Goal: Check status: Check status

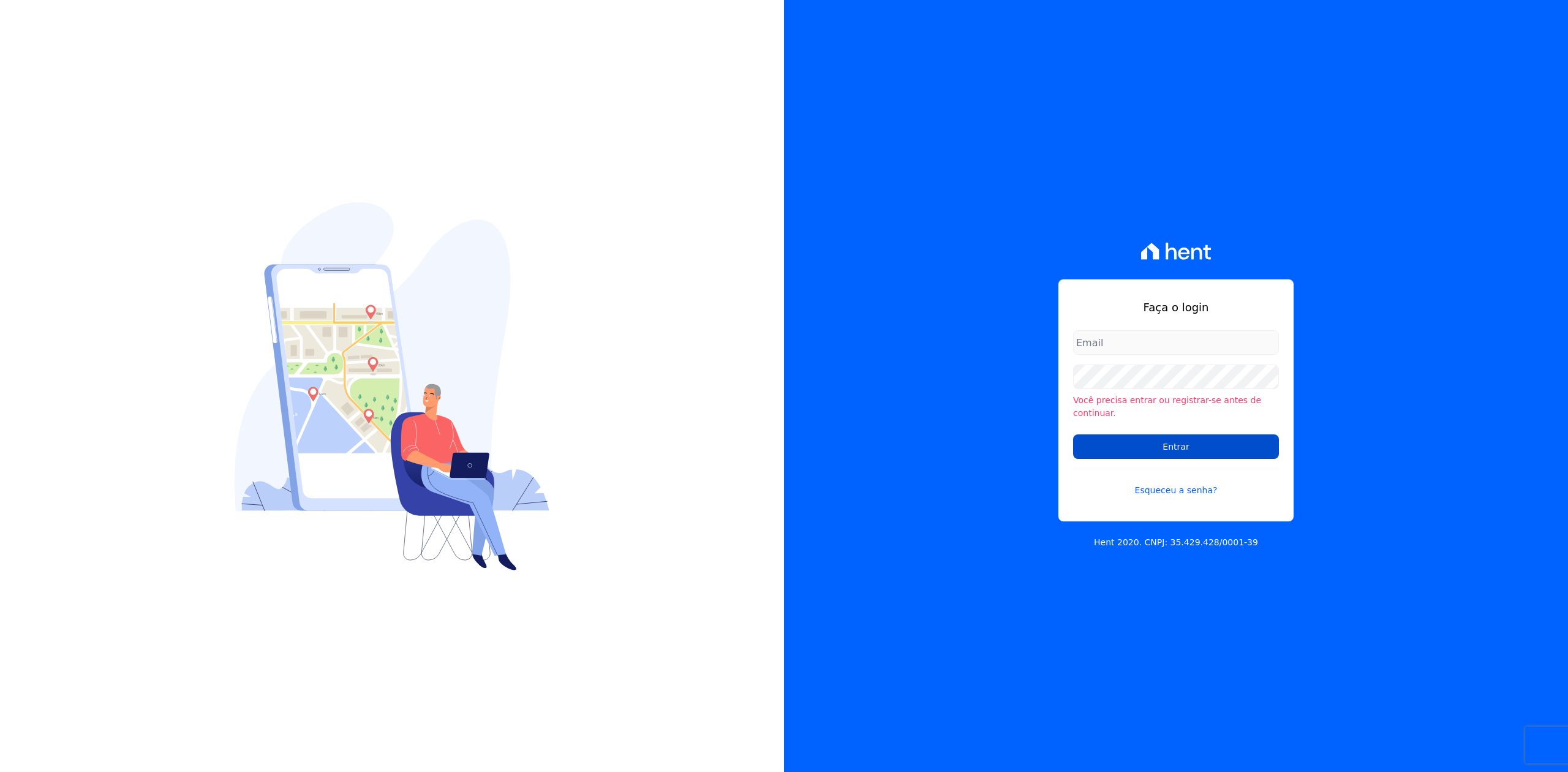
type input "joao@apiceincorporadora.com.br"
click at [1203, 435] on input "Entrar" at bounding box center [1176, 446] width 206 height 24
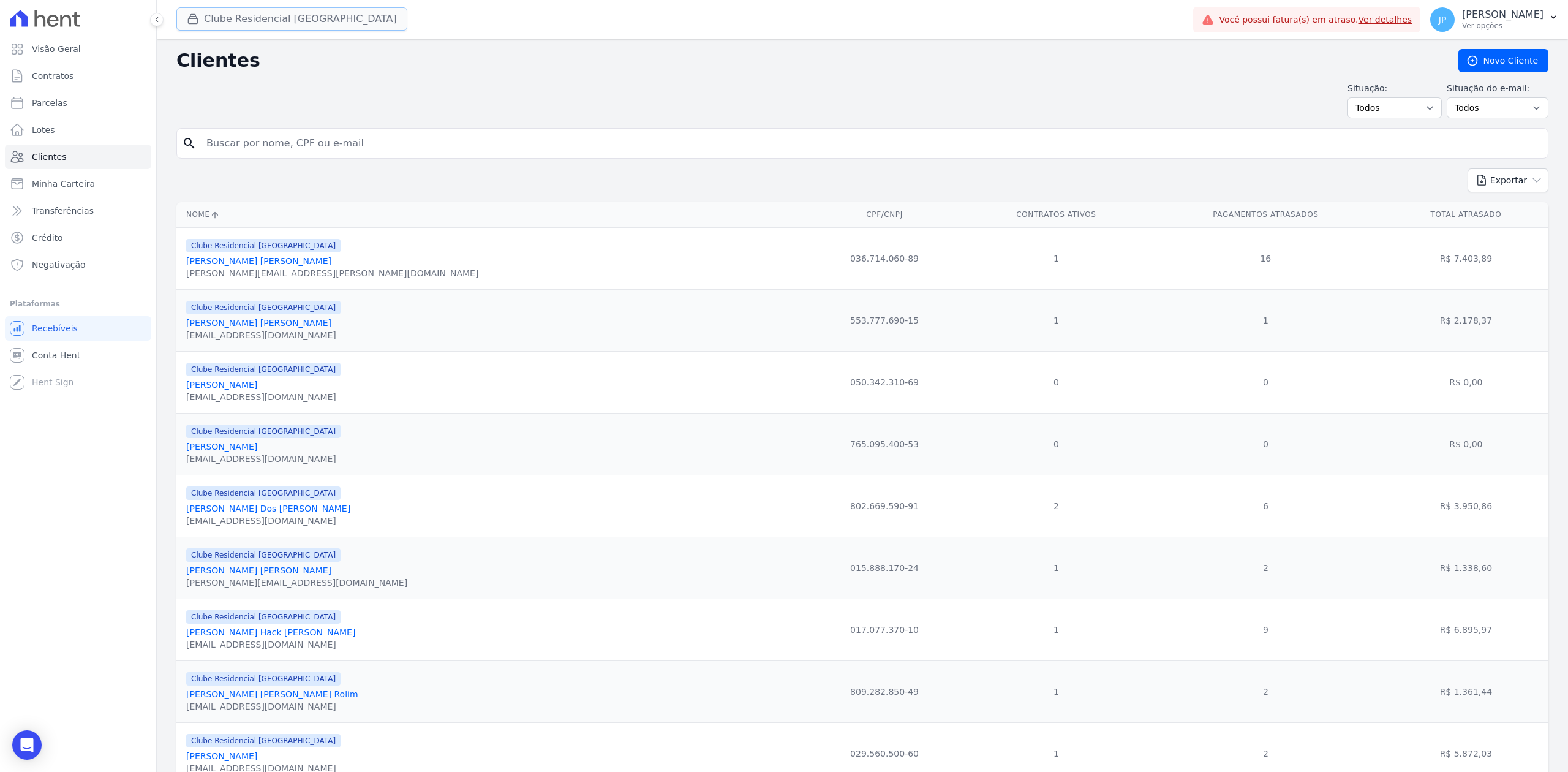
click at [190, 23] on icon "button" at bounding box center [193, 19] width 12 height 12
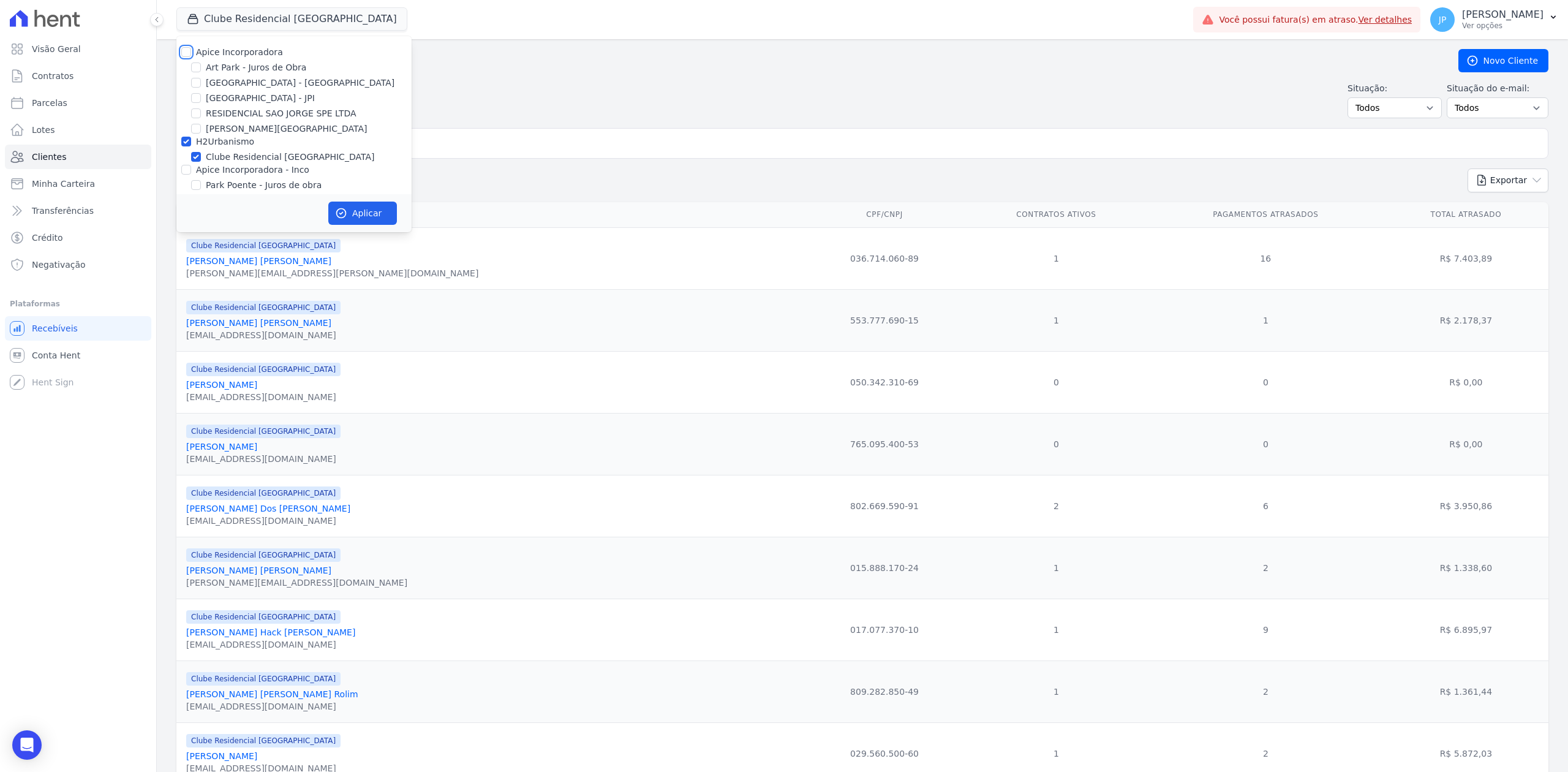
click at [186, 47] on input "Apice Incorporadora" at bounding box center [185, 51] width 10 height 10
checkbox input "true"
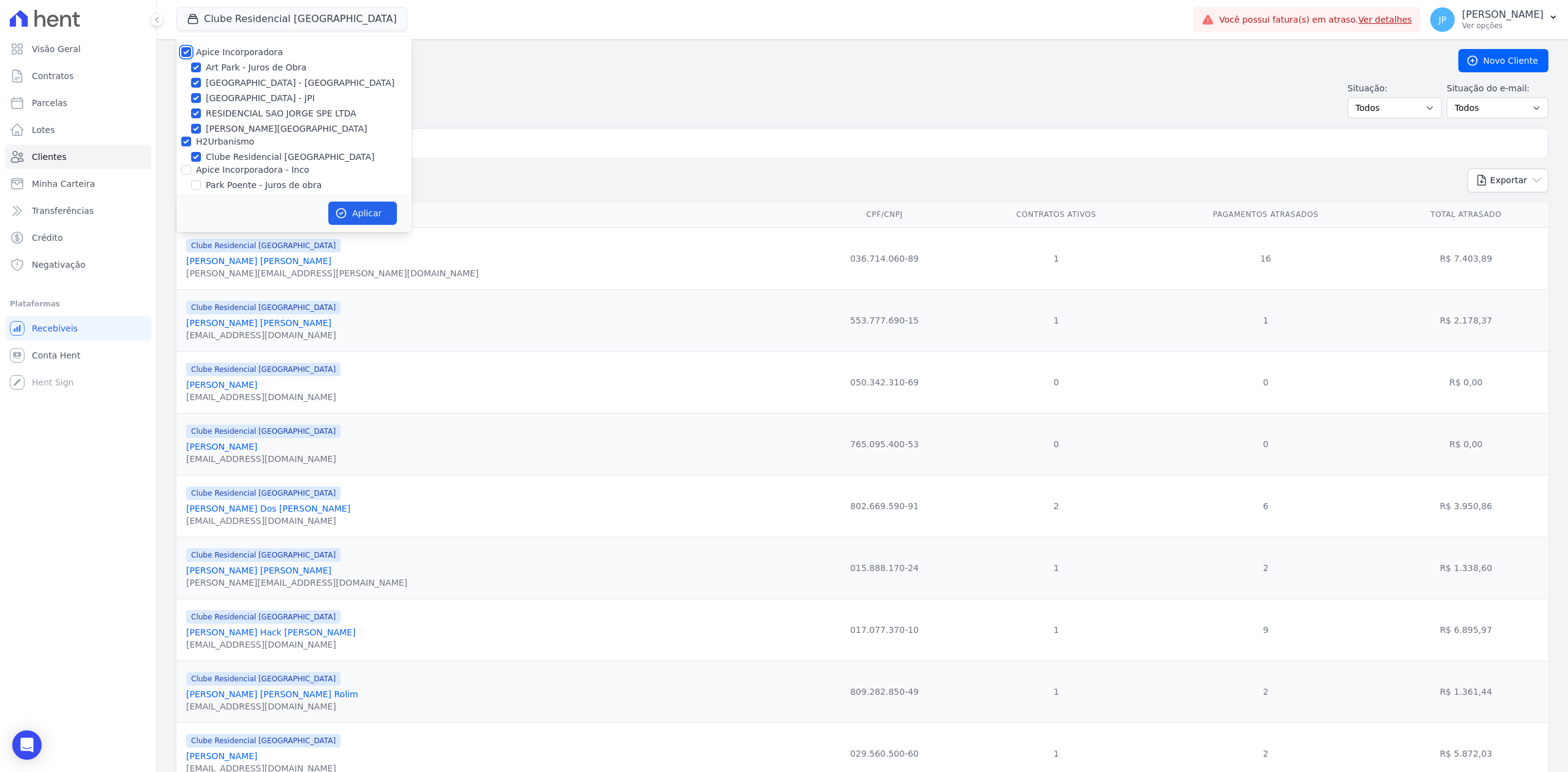
checkbox input "true"
drag, startPoint x: 186, startPoint y: 163, endPoint x: 186, endPoint y: 182, distance: 19.0
click at [186, 164] on div at bounding box center [185, 170] width 10 height 12
click at [190, 174] on input "Apice Incorporadora - Inco" at bounding box center [185, 169] width 10 height 10
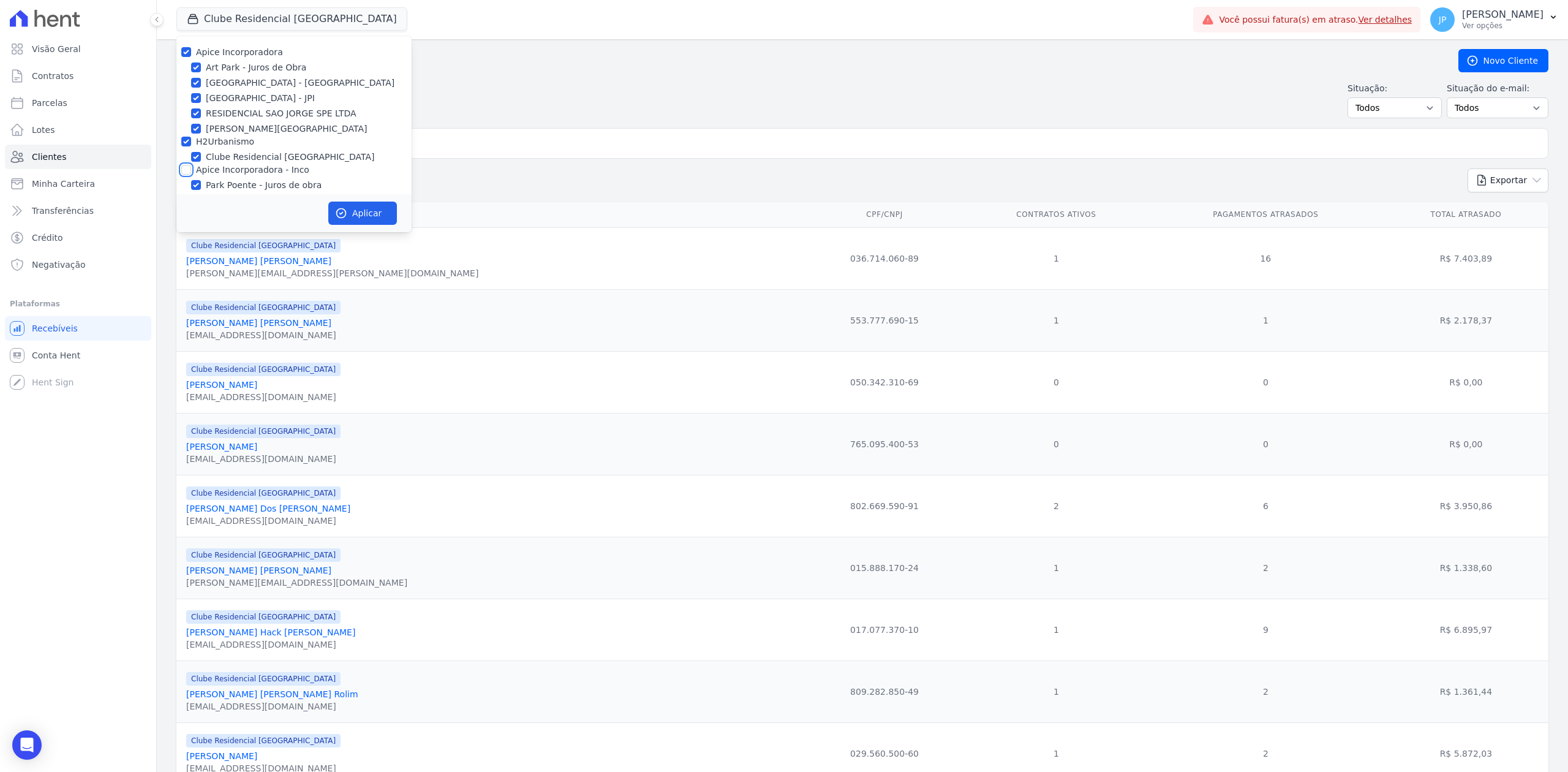
checkbox input "true"
click at [378, 216] on button "Aplicar" at bounding box center [362, 213] width 69 height 23
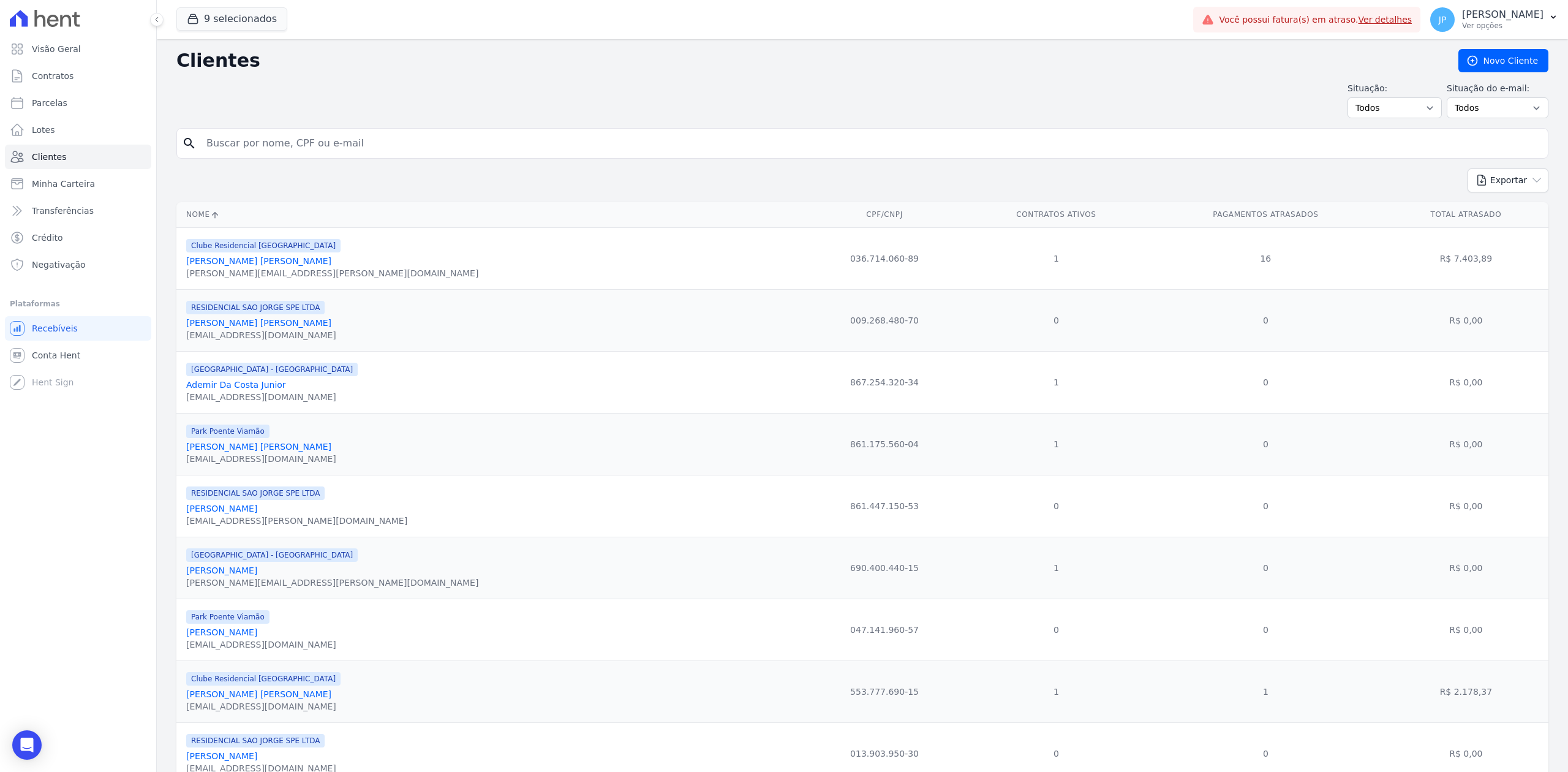
click at [419, 150] on input "search" at bounding box center [871, 144] width 1344 height 24
type input "[PERSON_NAME]"
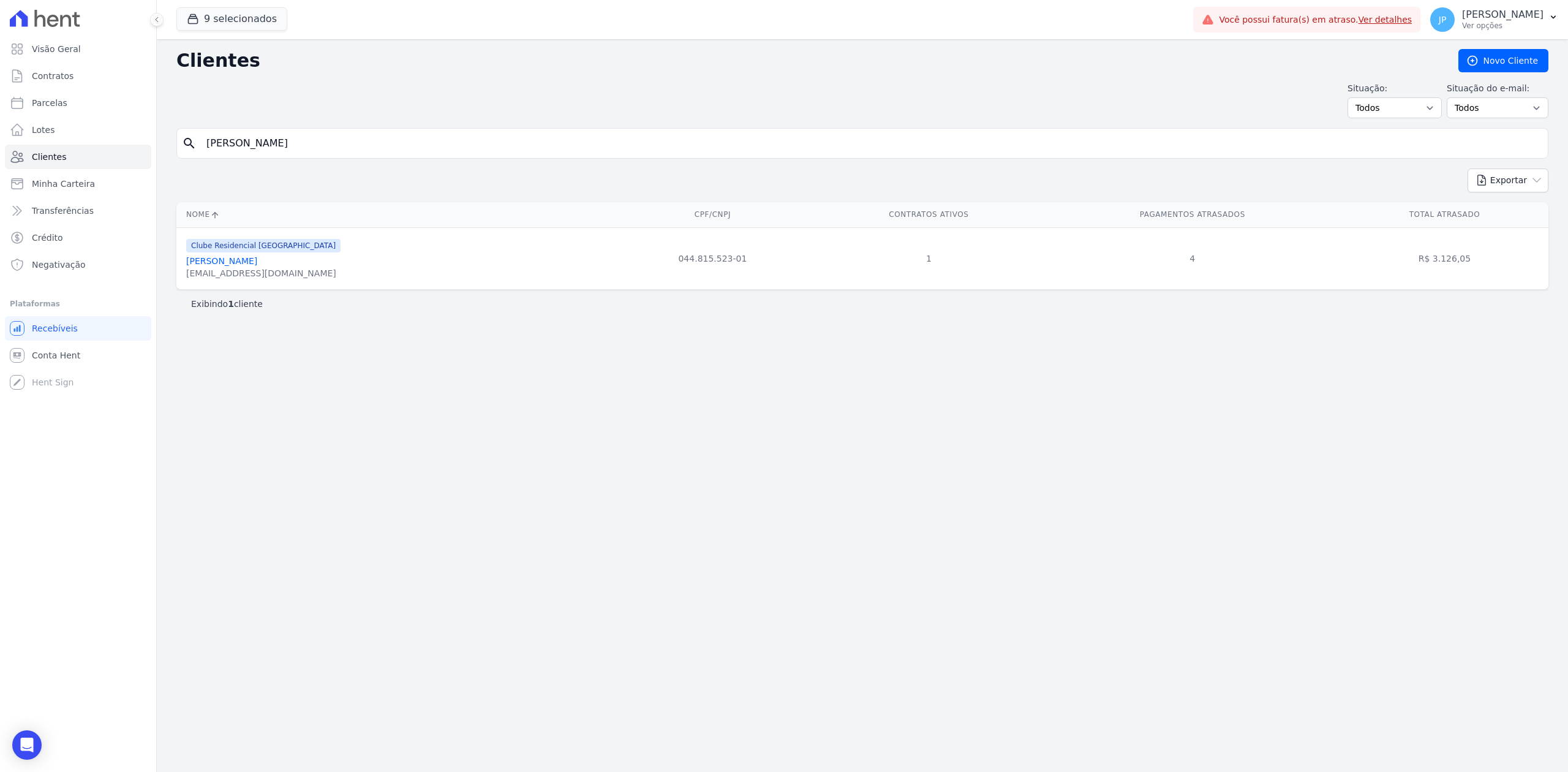
click at [256, 265] on link "[PERSON_NAME]" at bounding box center [222, 260] width 71 height 10
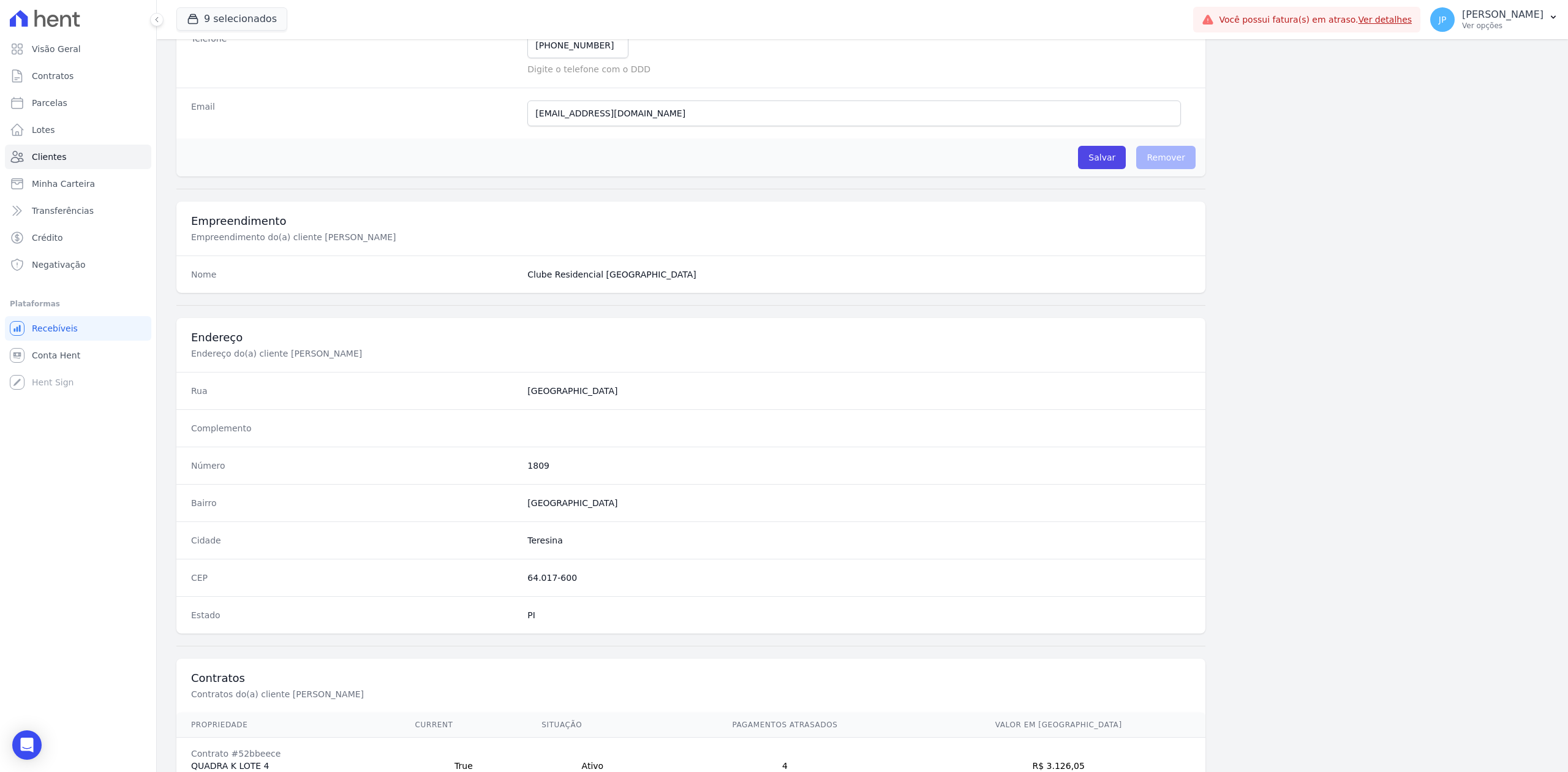
scroll to position [380, 0]
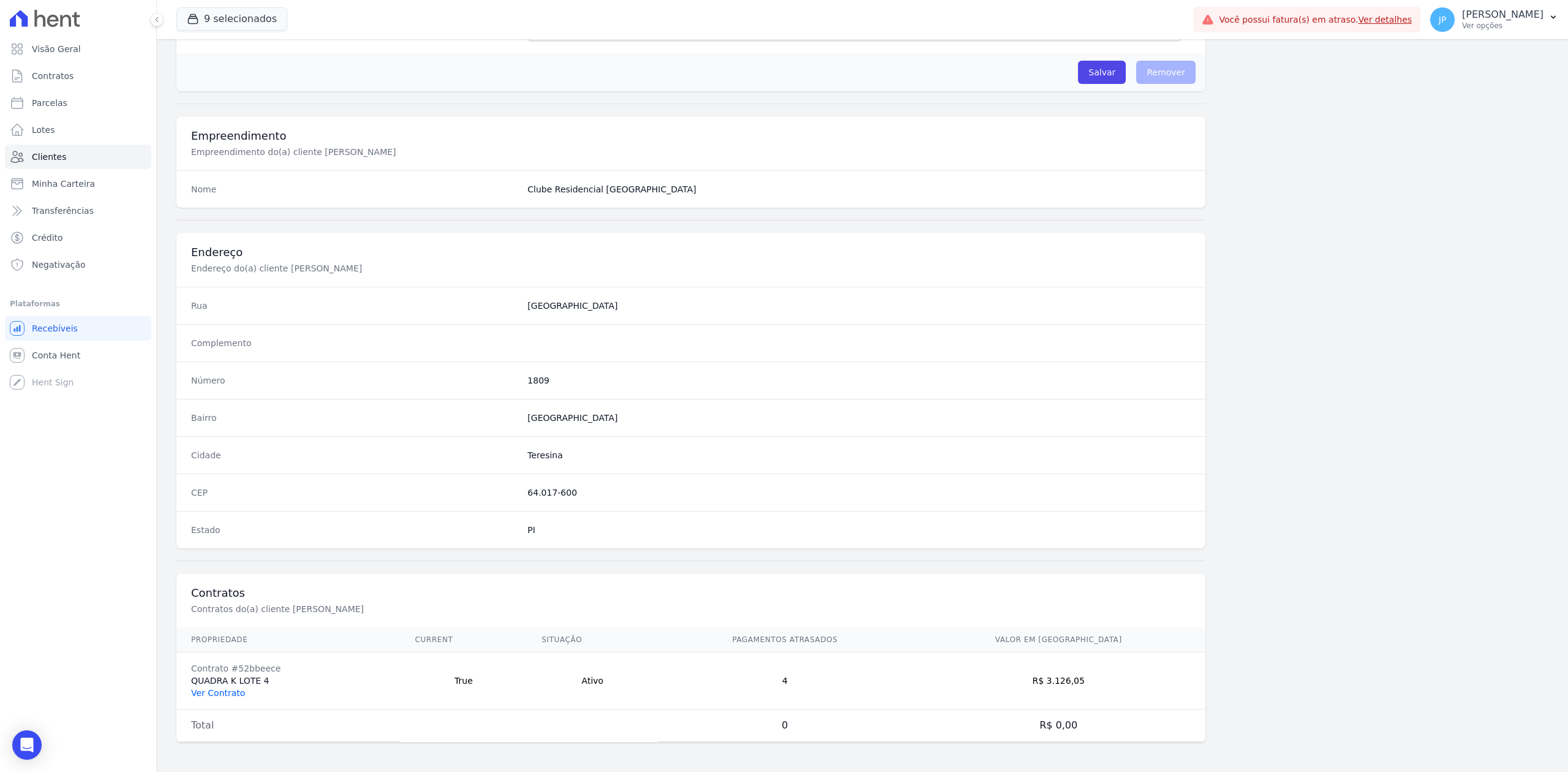
click at [217, 690] on link "Ver Contrato" at bounding box center [218, 692] width 54 height 10
click at [217, 692] on link "Ver Contrato" at bounding box center [218, 692] width 54 height 10
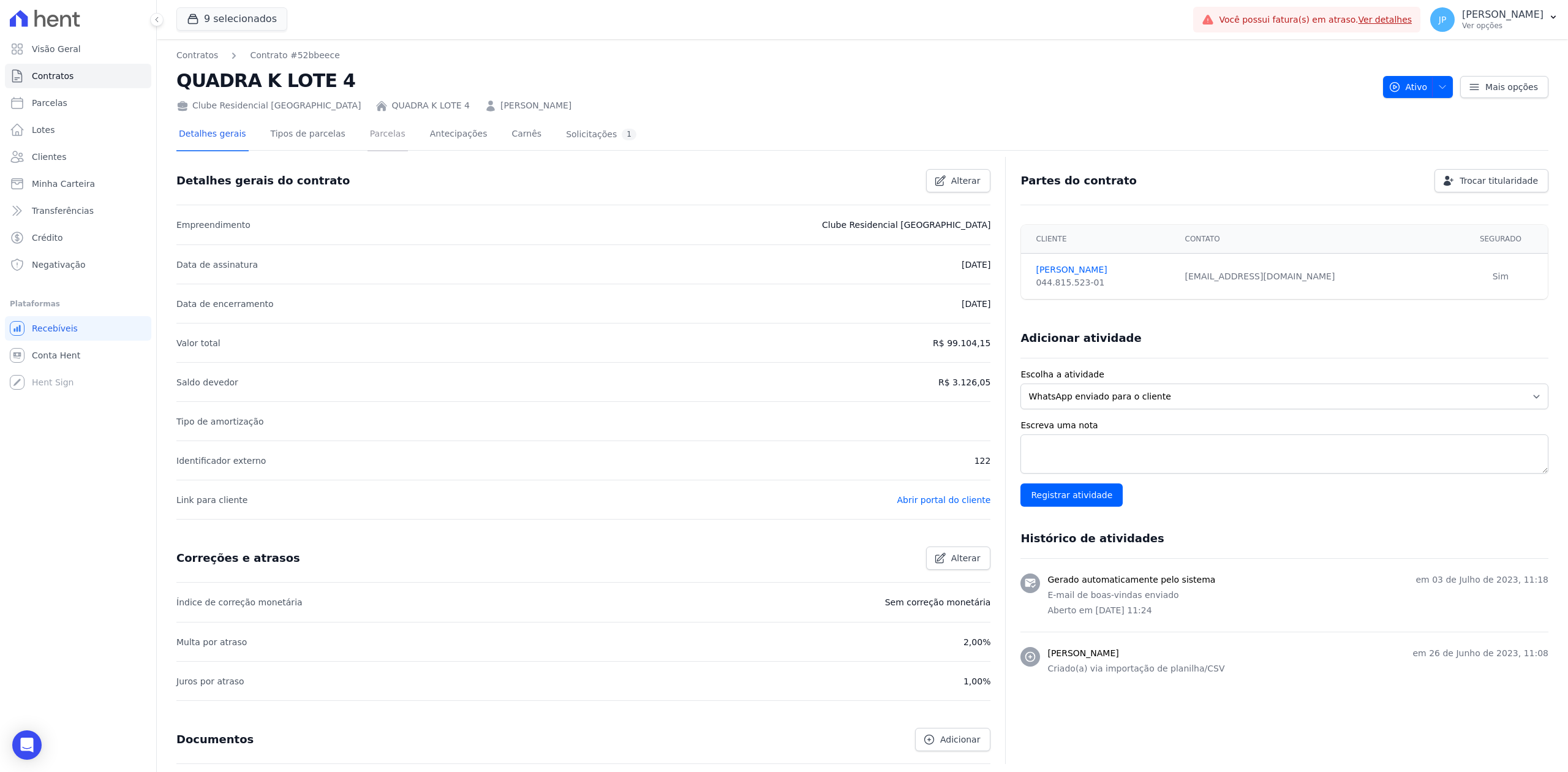
click at [372, 144] on link "Parcelas" at bounding box center [387, 135] width 40 height 32
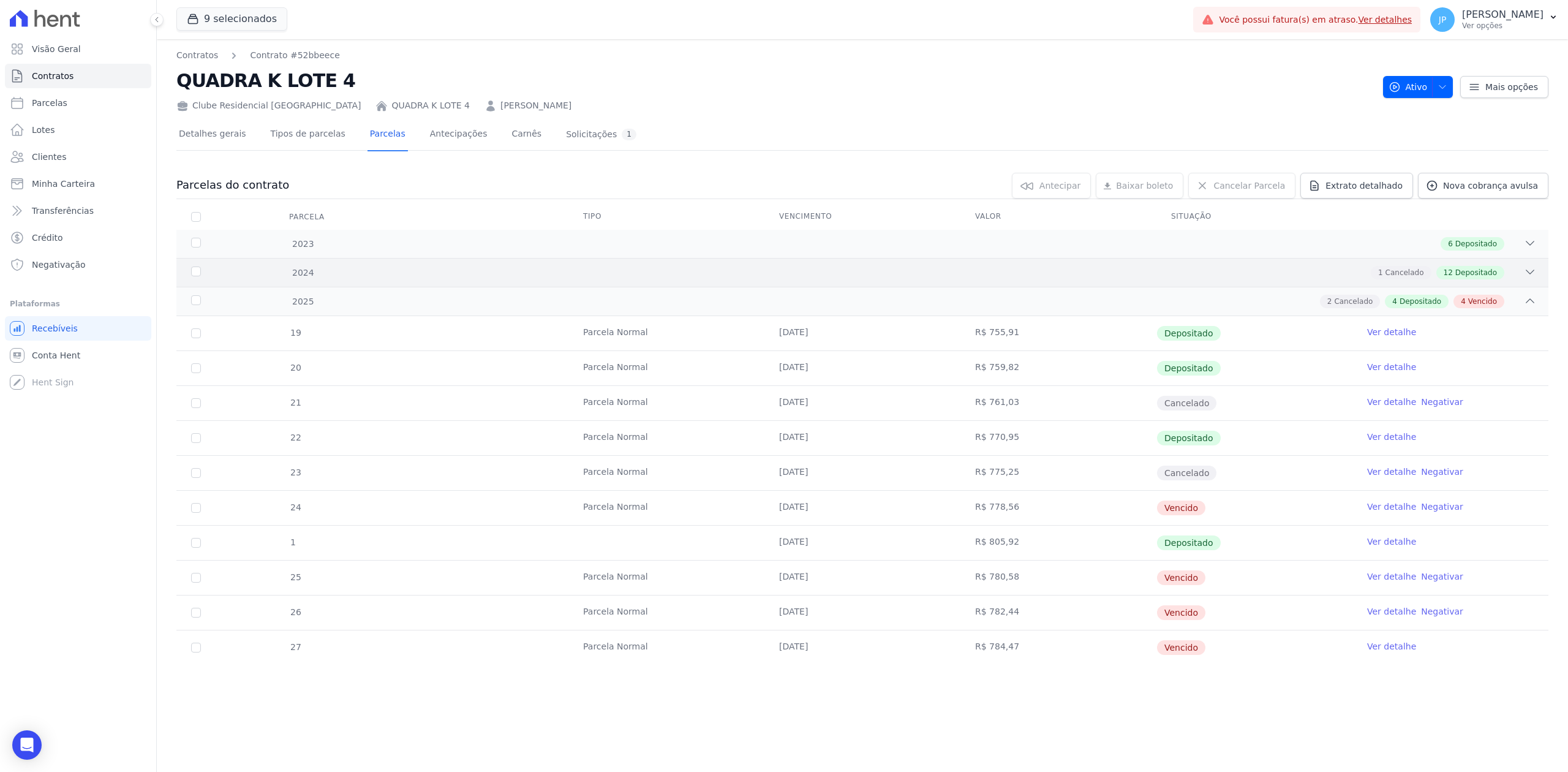
click at [1521, 273] on div "1 Cancelado 12 Depositado" at bounding box center [929, 272] width 1212 height 13
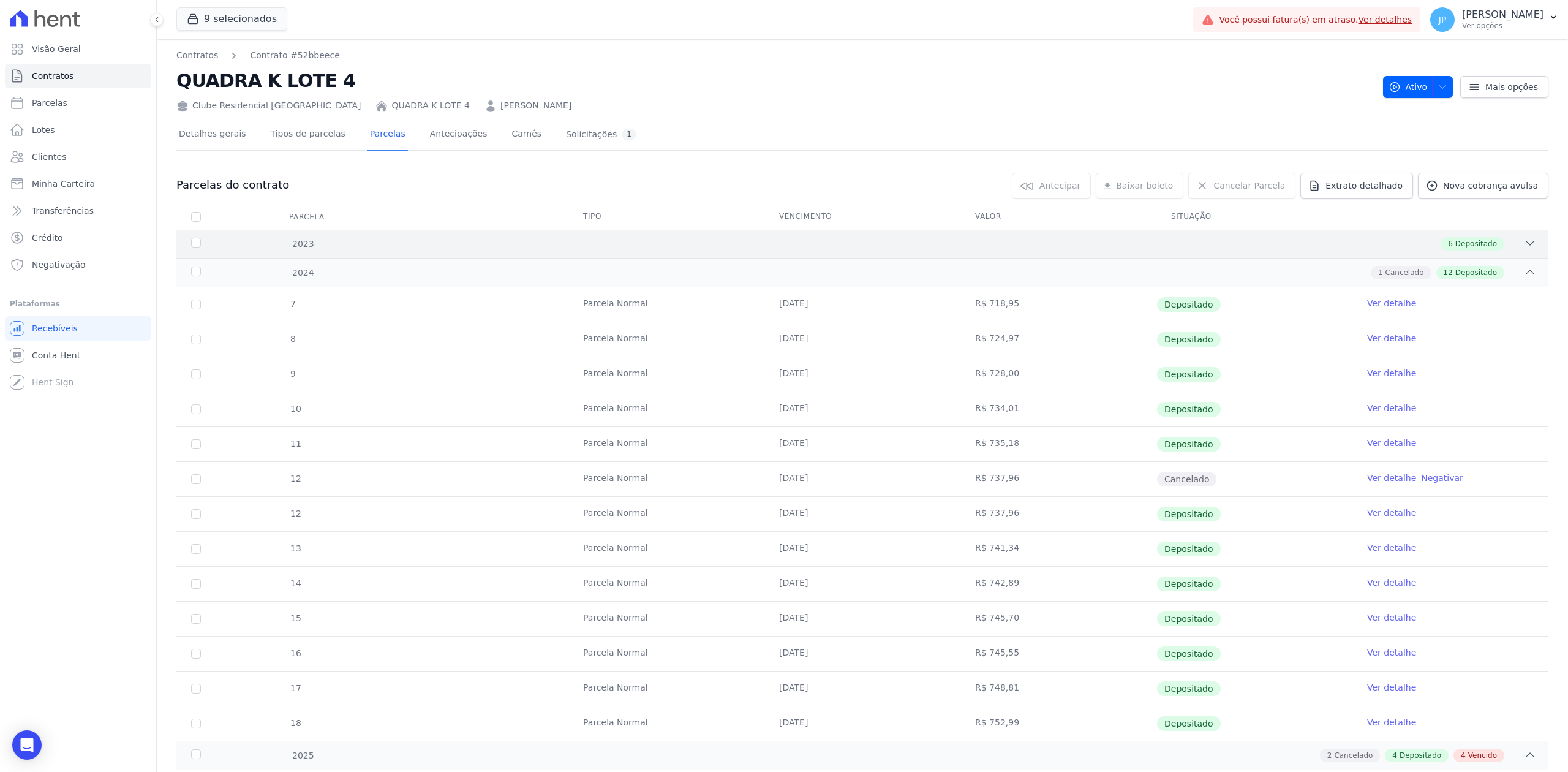
click at [1524, 243] on div "2023 6 Depositado" at bounding box center [862, 244] width 1372 height 28
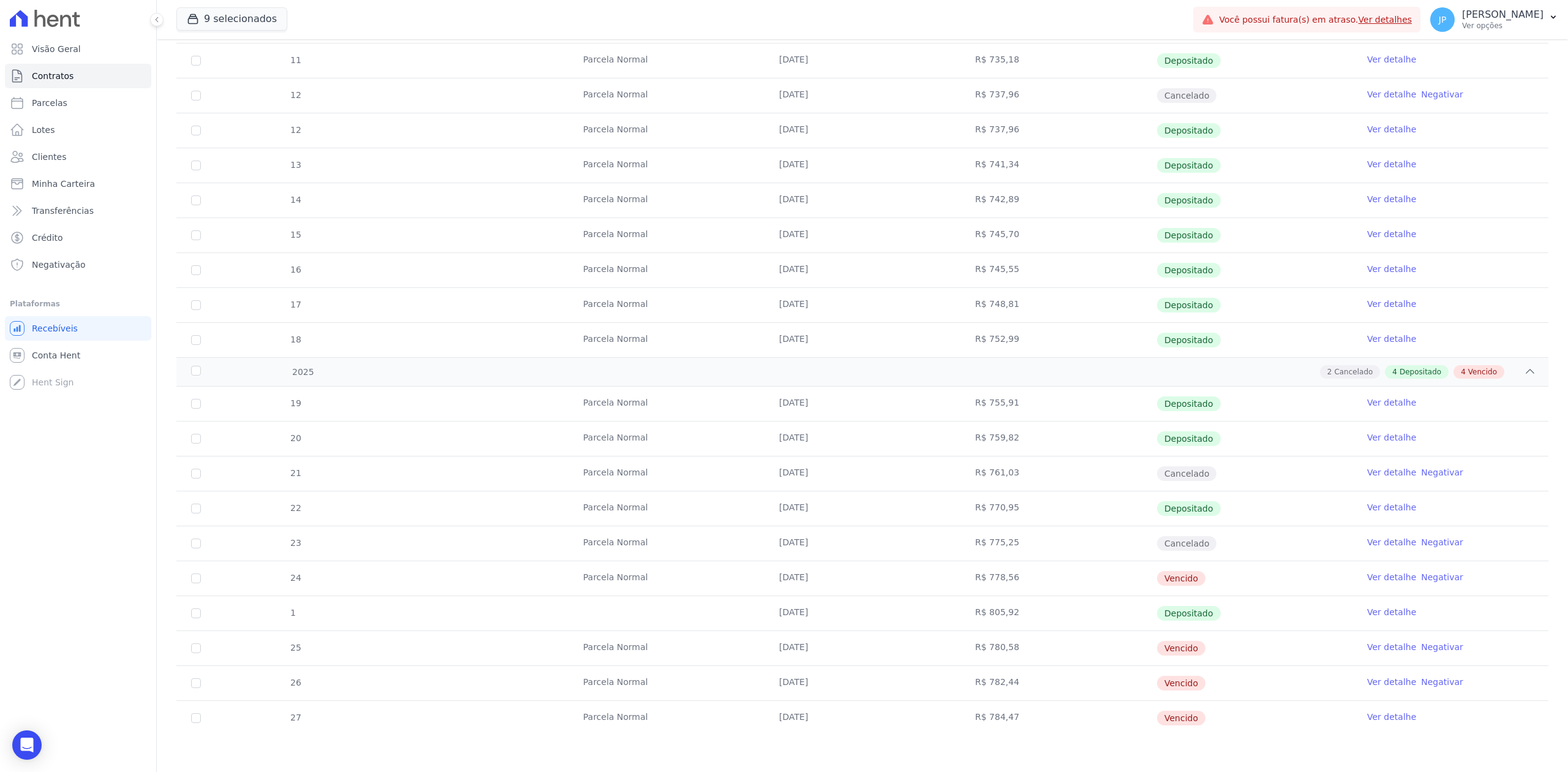
scroll to position [599, 0]
